Goal: Information Seeking & Learning: Learn about a topic

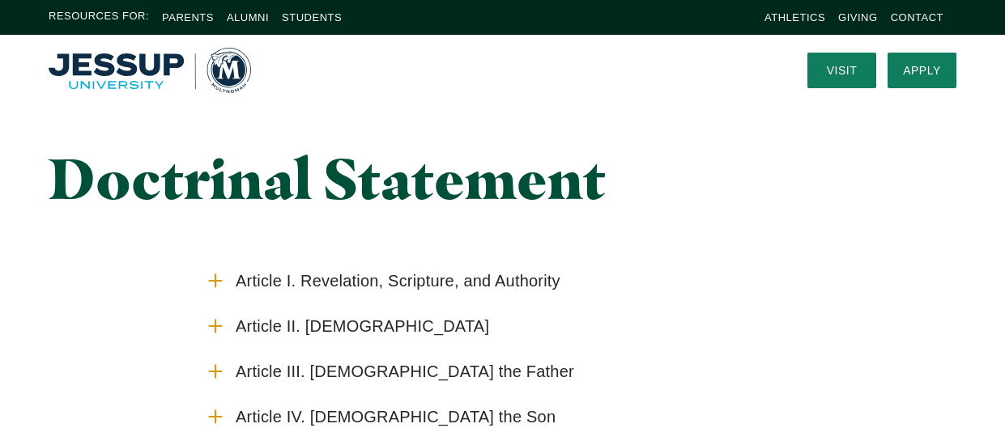
scroll to position [7, 0]
click at [221, 291] on label "Article I. Revelation, Scripture, and Authority" at bounding box center [502, 280] width 595 height 45
click at [0, 0] on input "Article I. Revelation, Scripture, and Authority" at bounding box center [0, 0] width 0 height 0
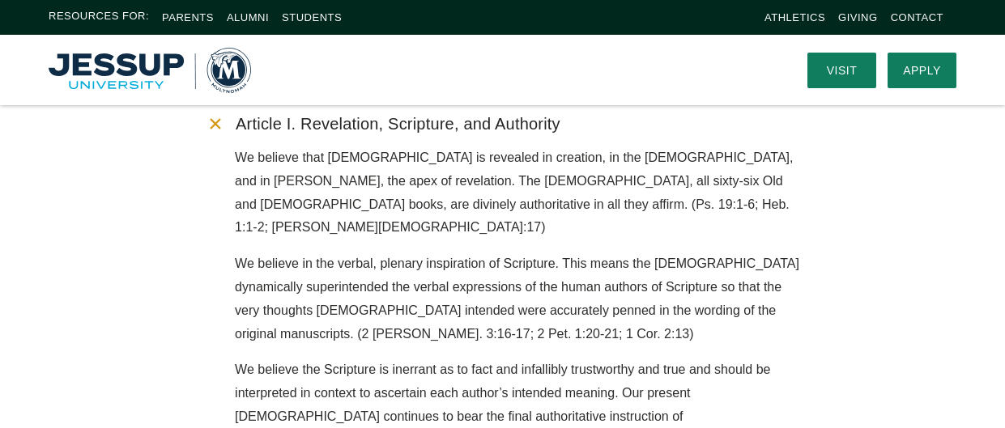
scroll to position [151, 0]
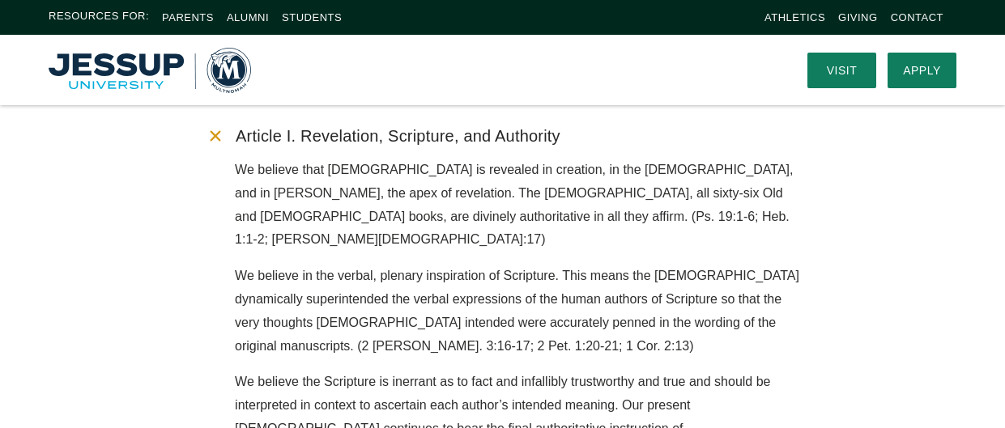
click at [216, 154] on label "Article I. Revelation, Scripture, and Authority" at bounding box center [502, 135] width 595 height 45
click at [0, 0] on input "Article I. Revelation, Scripture, and Authority" at bounding box center [0, 0] width 0 height 0
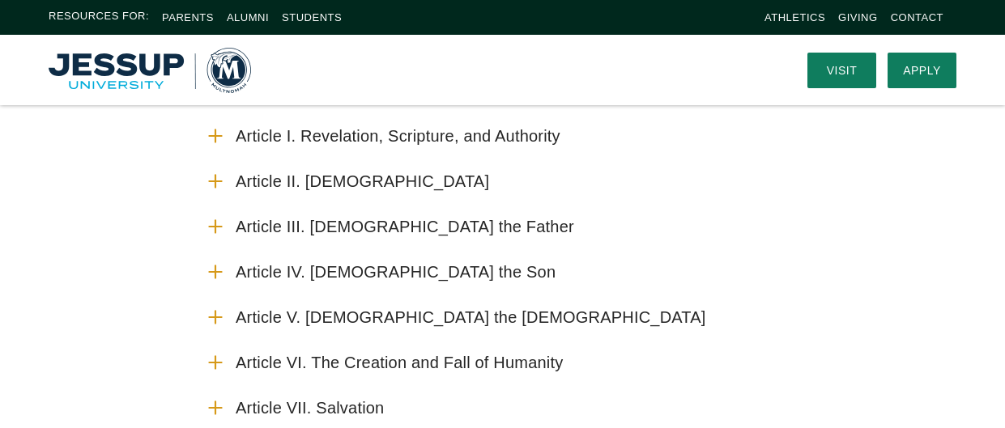
click at [224, 183] on icon "Accordion" at bounding box center [215, 181] width 21 height 21
click at [0, 0] on input "Article II. The Divine Trinity" at bounding box center [0, 0] width 0 height 0
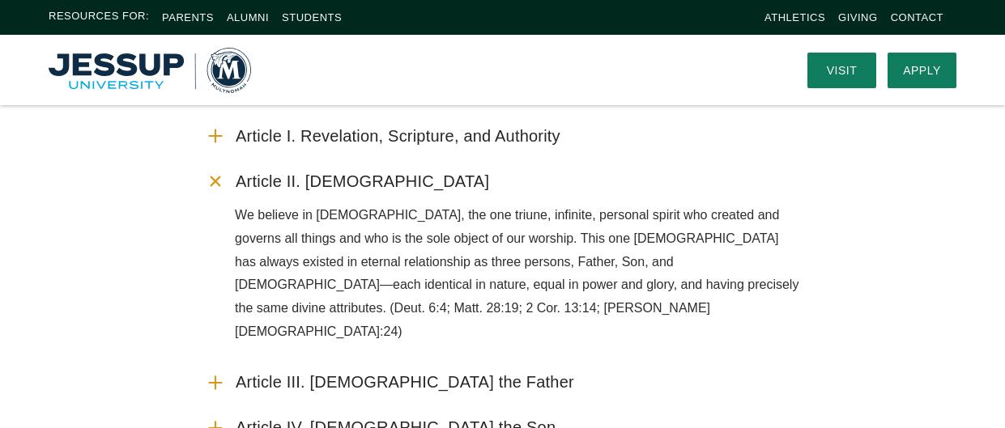
click at [221, 194] on label "Article II. The Divine Trinity" at bounding box center [502, 181] width 595 height 45
click at [0, 0] on input "Article II. The Divine Trinity" at bounding box center [0, 0] width 0 height 0
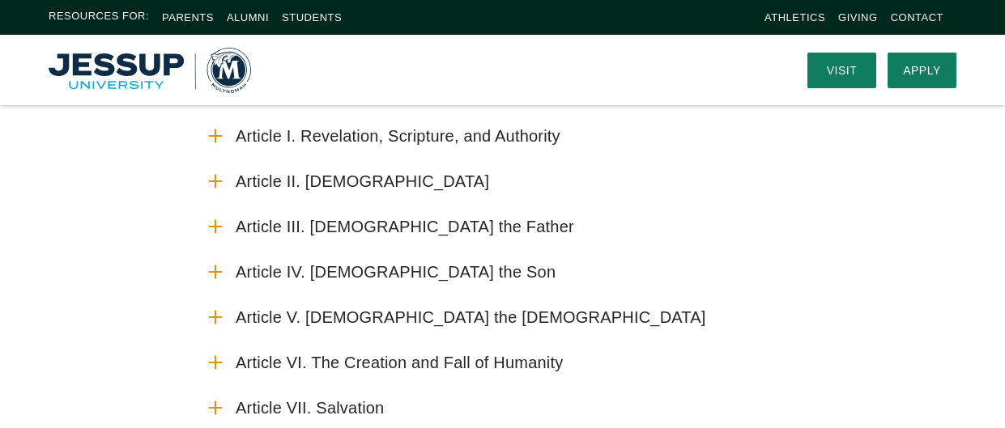
click at [231, 228] on label "Article III. God the Father" at bounding box center [502, 226] width 595 height 45
click at [0, 0] on input "Article III. God the Father" at bounding box center [0, 0] width 0 height 0
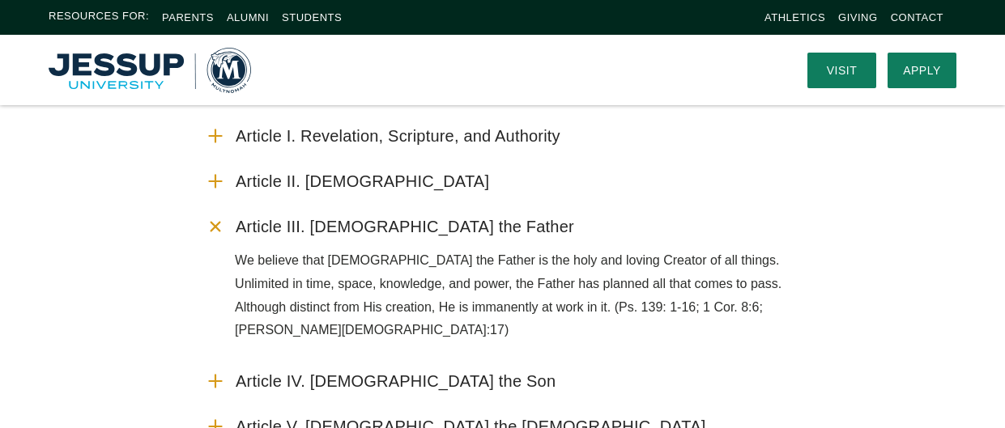
click at [215, 235] on icon "Accordion" at bounding box center [216, 227] width 30 height 30
click at [0, 0] on input "Article III. God the Father" at bounding box center [0, 0] width 0 height 0
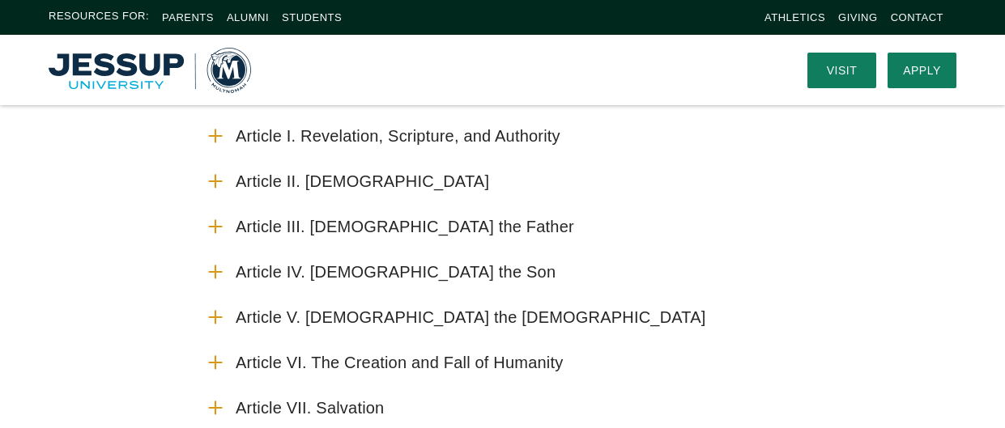
click at [212, 276] on icon "Accordion" at bounding box center [215, 272] width 21 height 21
click at [0, 0] on input "Article IV. God the Son" at bounding box center [0, 0] width 0 height 0
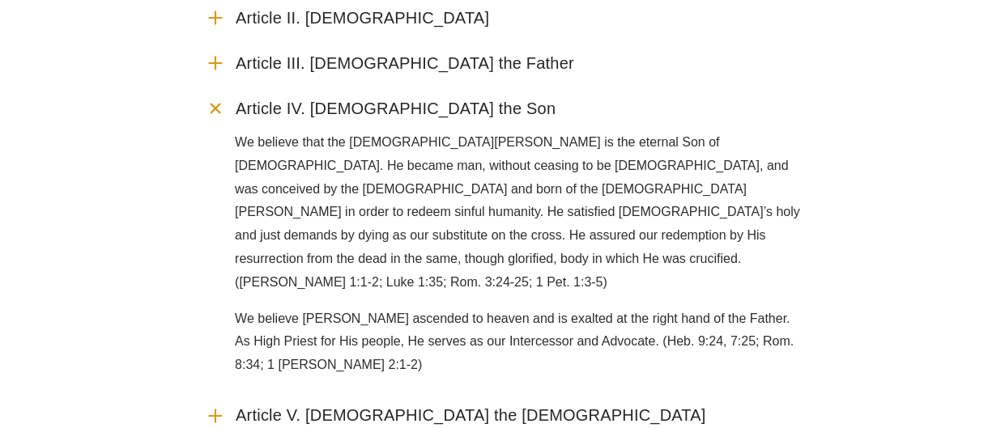
scroll to position [318, 0]
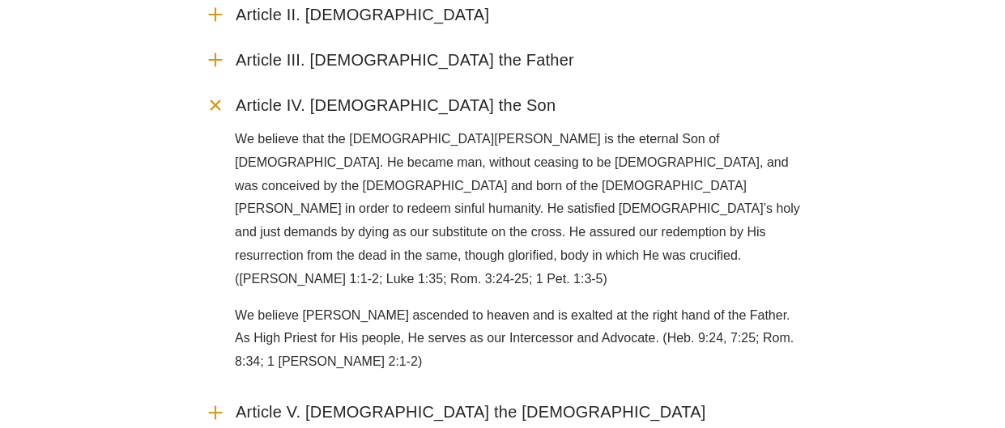
click at [223, 101] on icon "Accordion" at bounding box center [216, 106] width 30 height 30
click at [0, 0] on input "Article IV. God the Son" at bounding box center [0, 0] width 0 height 0
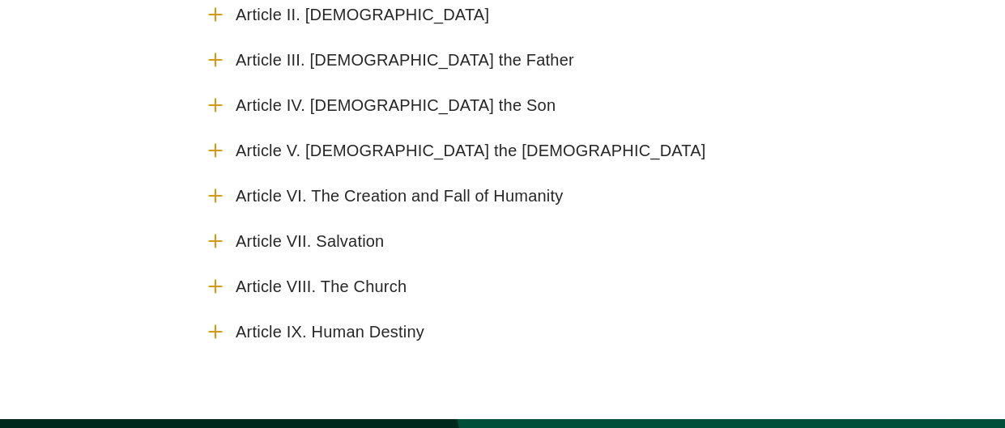
click at [215, 156] on use "Accordion" at bounding box center [215, 150] width 12 height 12
click at [0, 0] on input "Article V. God the Holy Spirit" at bounding box center [0, 0] width 0 height 0
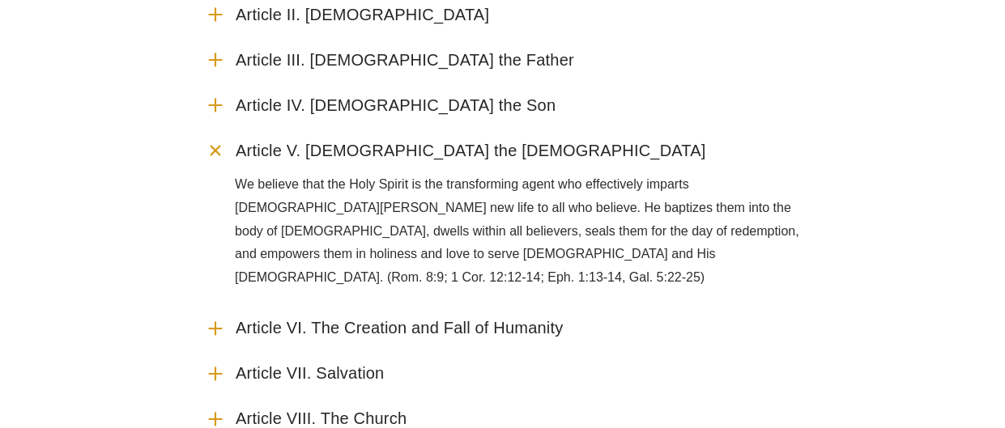
click at [215, 150] on use "Accordion" at bounding box center [214, 150] width 17 height 17
click at [0, 0] on input "Article V. God the Holy Spirit" at bounding box center [0, 0] width 0 height 0
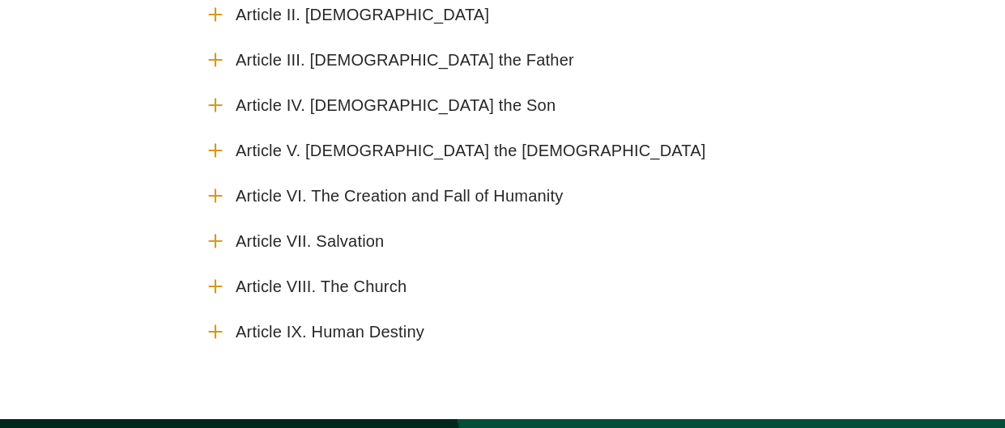
click at [220, 205] on icon "Accordion" at bounding box center [215, 195] width 21 height 21
click at [0, 0] on input "Article VI. The Creation and Fall of Humanity" at bounding box center [0, 0] width 0 height 0
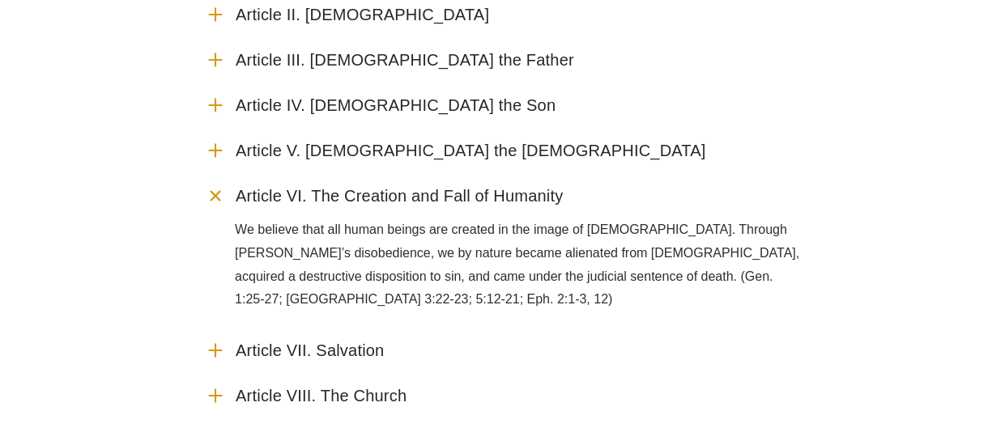
click at [214, 199] on icon "Accordion" at bounding box center [216, 196] width 30 height 30
click at [0, 0] on input "Article VI. The Creation and Fall of Humanity" at bounding box center [0, 0] width 0 height 0
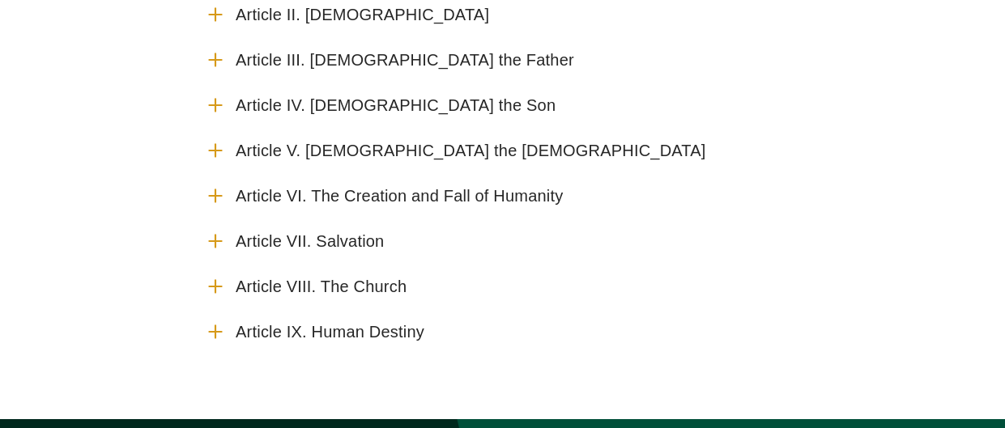
click at [214, 234] on icon "Accordion" at bounding box center [215, 241] width 21 height 21
click at [0, 0] on input "Article VII. Salvation" at bounding box center [0, 0] width 0 height 0
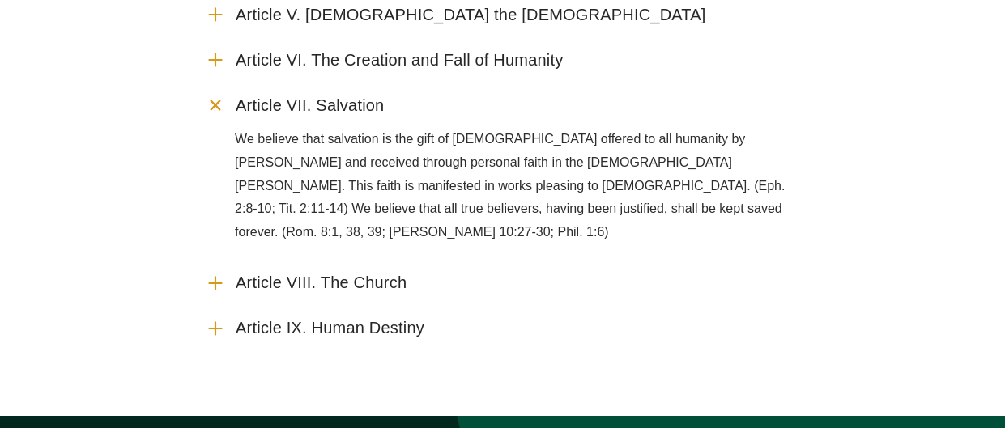
scroll to position [463, 0]
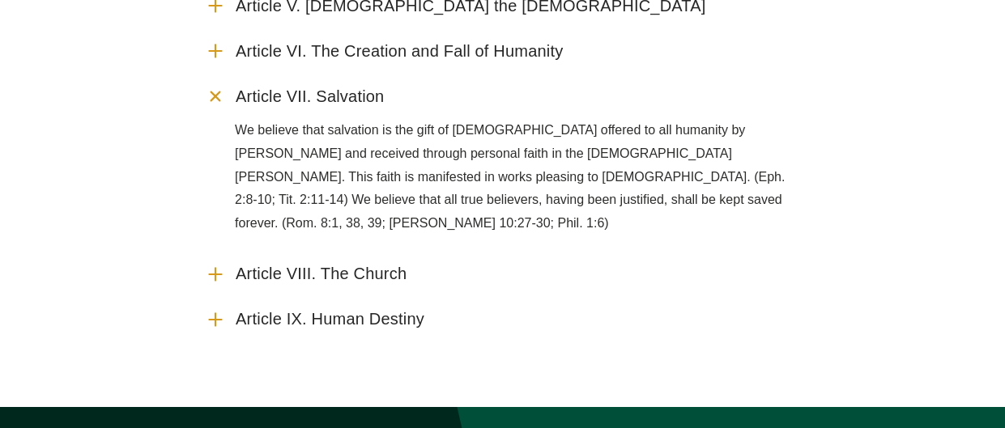
click at [215, 103] on icon "Accordion" at bounding box center [216, 97] width 30 height 30
click at [0, 0] on input "Article VII. Salvation" at bounding box center [0, 0] width 0 height 0
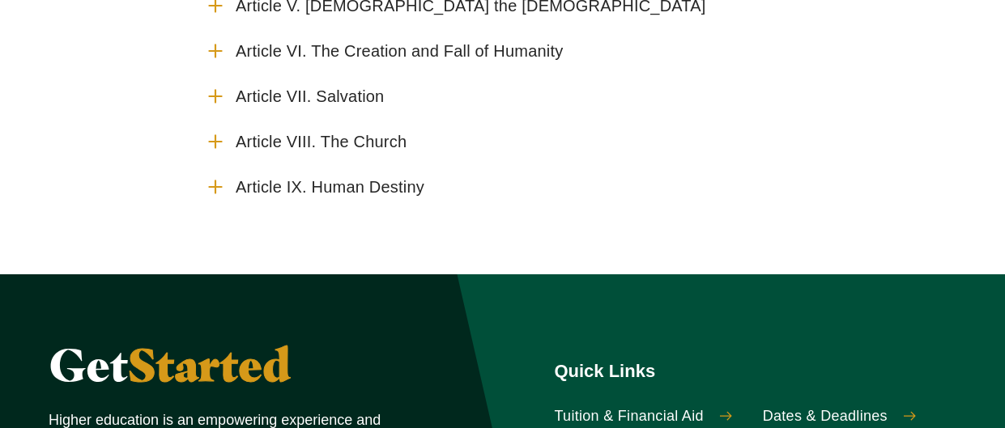
click at [212, 144] on icon "Accordion" at bounding box center [215, 141] width 21 height 21
click at [0, 0] on input "Article VIII. The Church" at bounding box center [0, 0] width 0 height 0
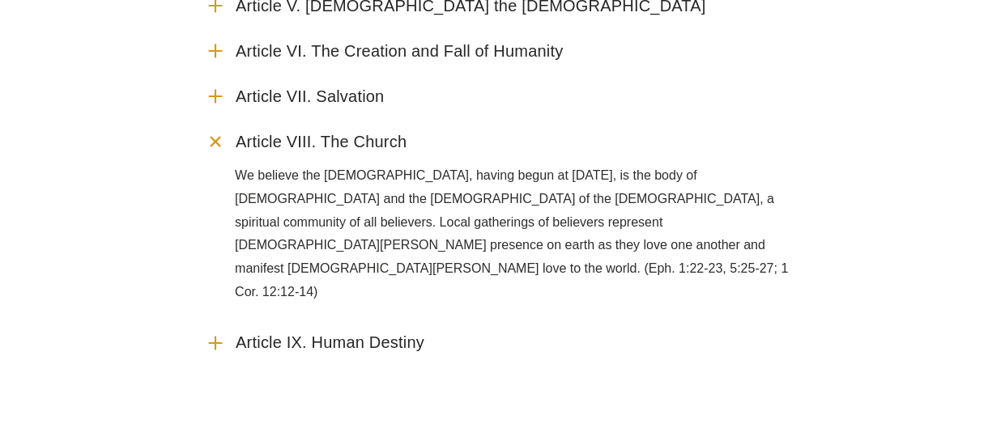
click at [211, 152] on label "Article VIII. The Church" at bounding box center [502, 141] width 595 height 45
click at [0, 0] on input "Article VIII. The Church" at bounding box center [0, 0] width 0 height 0
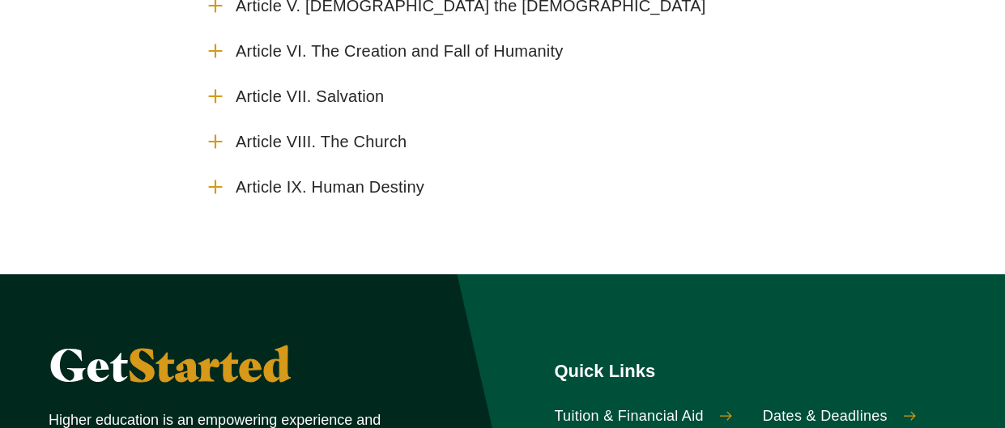
click at [211, 185] on icon "Accordion" at bounding box center [215, 187] width 21 height 21
click at [0, 0] on input "Article IX. Human Destiny" at bounding box center [0, 0] width 0 height 0
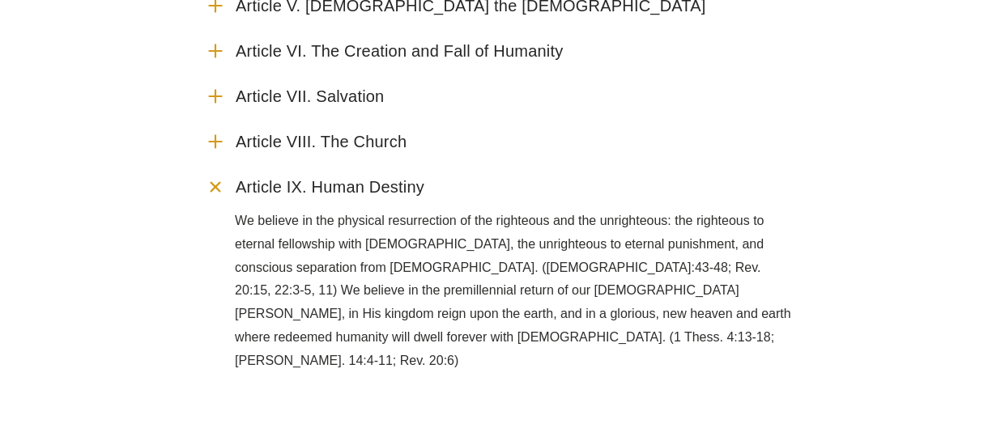
click at [216, 188] on icon "Accordion" at bounding box center [216, 187] width 30 height 30
click at [0, 0] on input "Article IX. Human Destiny" at bounding box center [0, 0] width 0 height 0
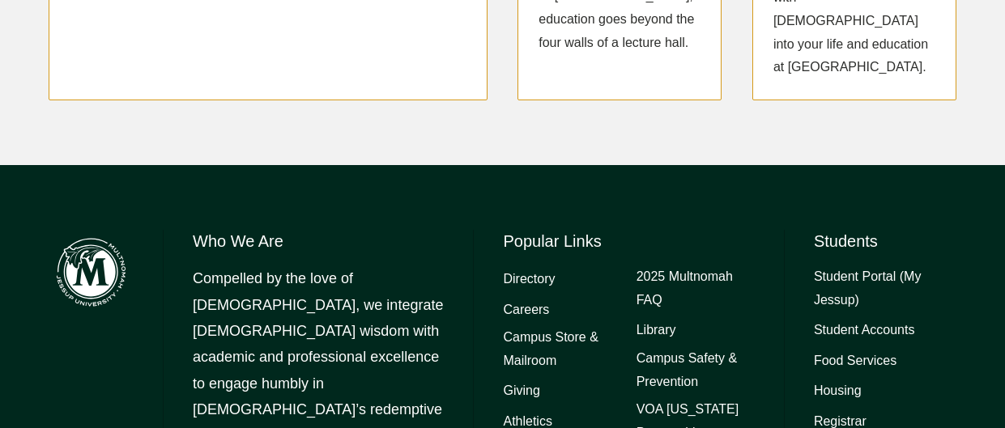
scroll to position [1563, 0]
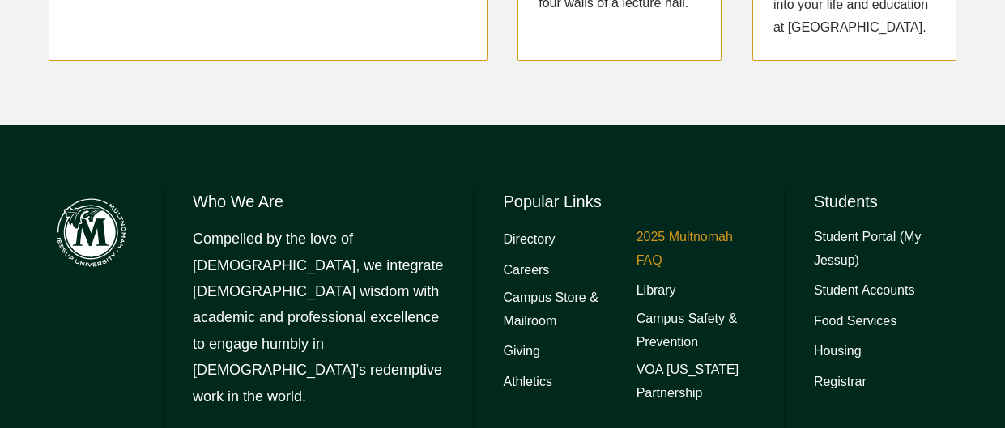
click at [696, 226] on link "2025 Multnomah FAQ" at bounding box center [695, 249] width 118 height 47
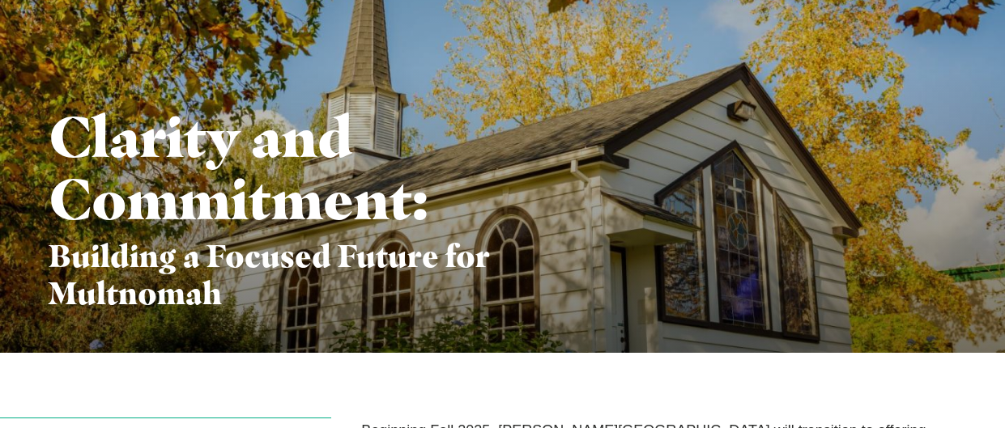
scroll to position [142, 0]
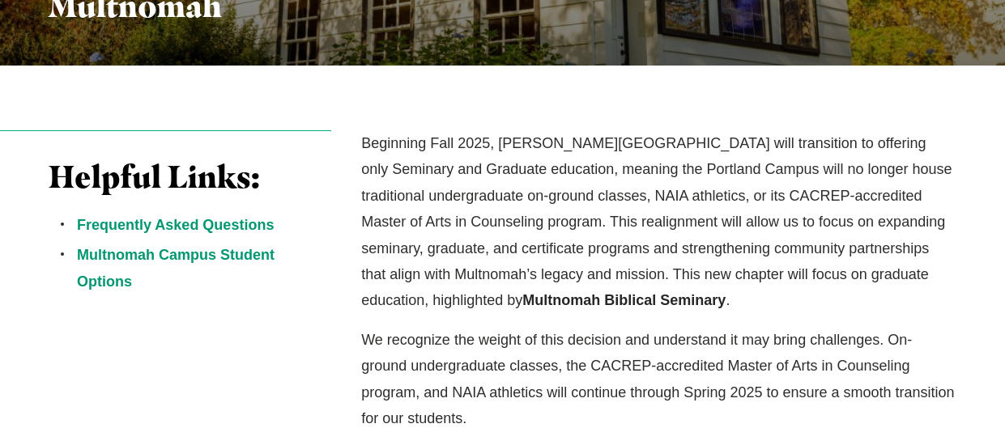
click at [973, 215] on div "Helpful Links: Frequently Asked Questions Multnomah Campus Student Options Begi…" at bounding box center [502, 424] width 1005 height 589
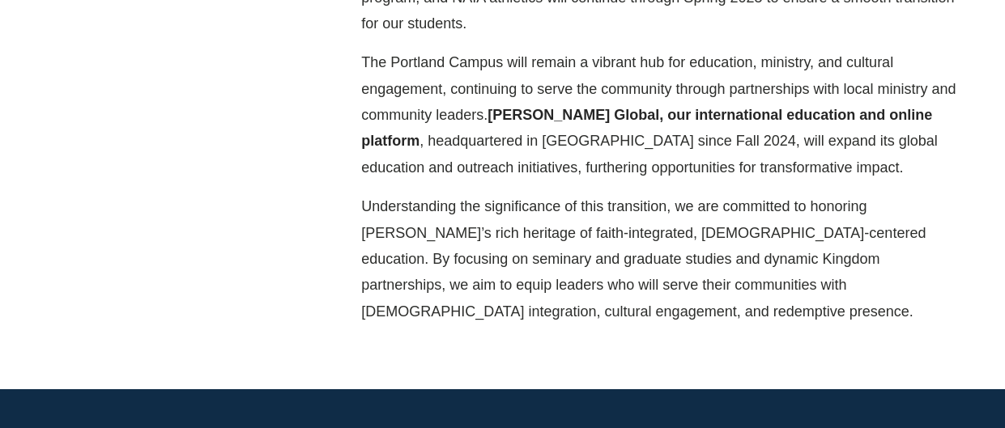
scroll to position [828, 0]
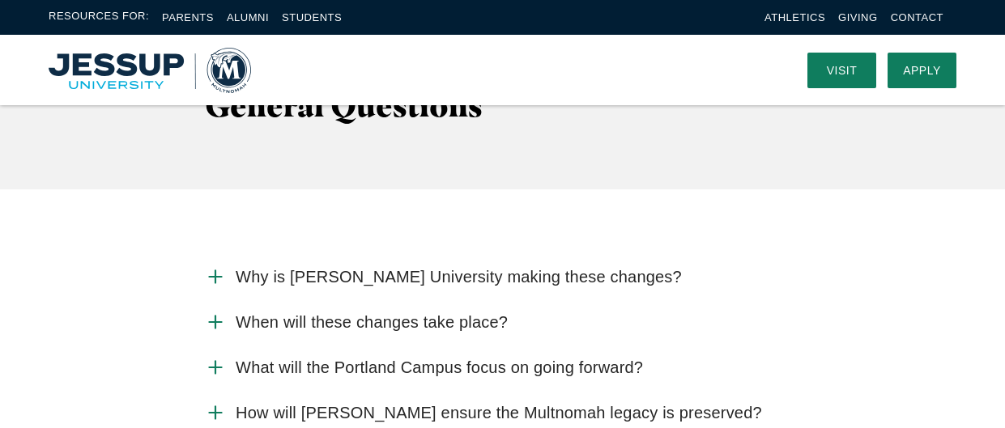
click at [869, 242] on div "Why is [PERSON_NAME] University making these changes? [PERSON_NAME][GEOGRAPHIC_…" at bounding box center [502, 377] width 1005 height 376
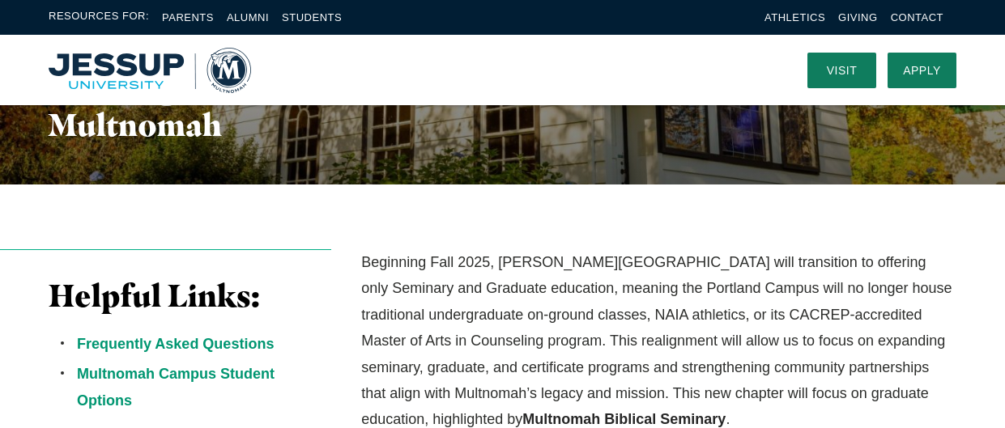
scroll to position [0, 0]
